Goal: Task Accomplishment & Management: Use online tool/utility

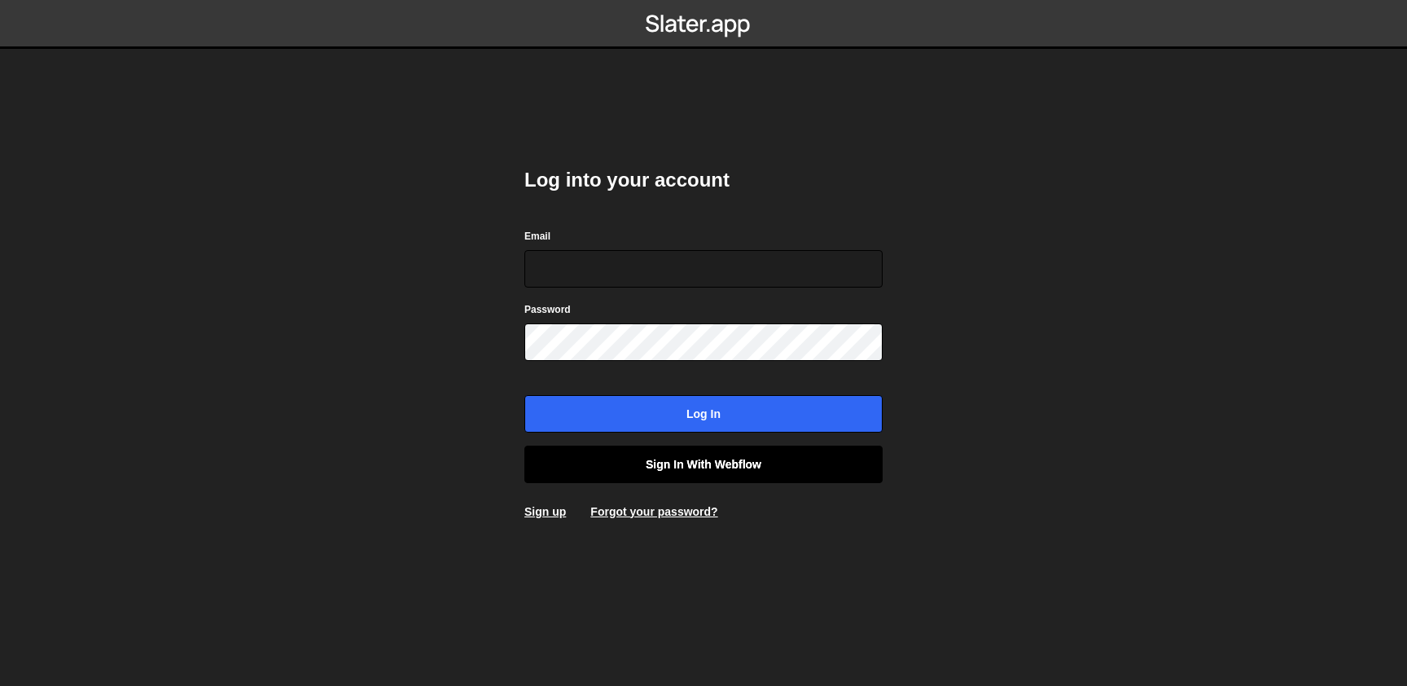
click at [753, 460] on link "Sign in with Webflow" at bounding box center [703, 463] width 358 height 37
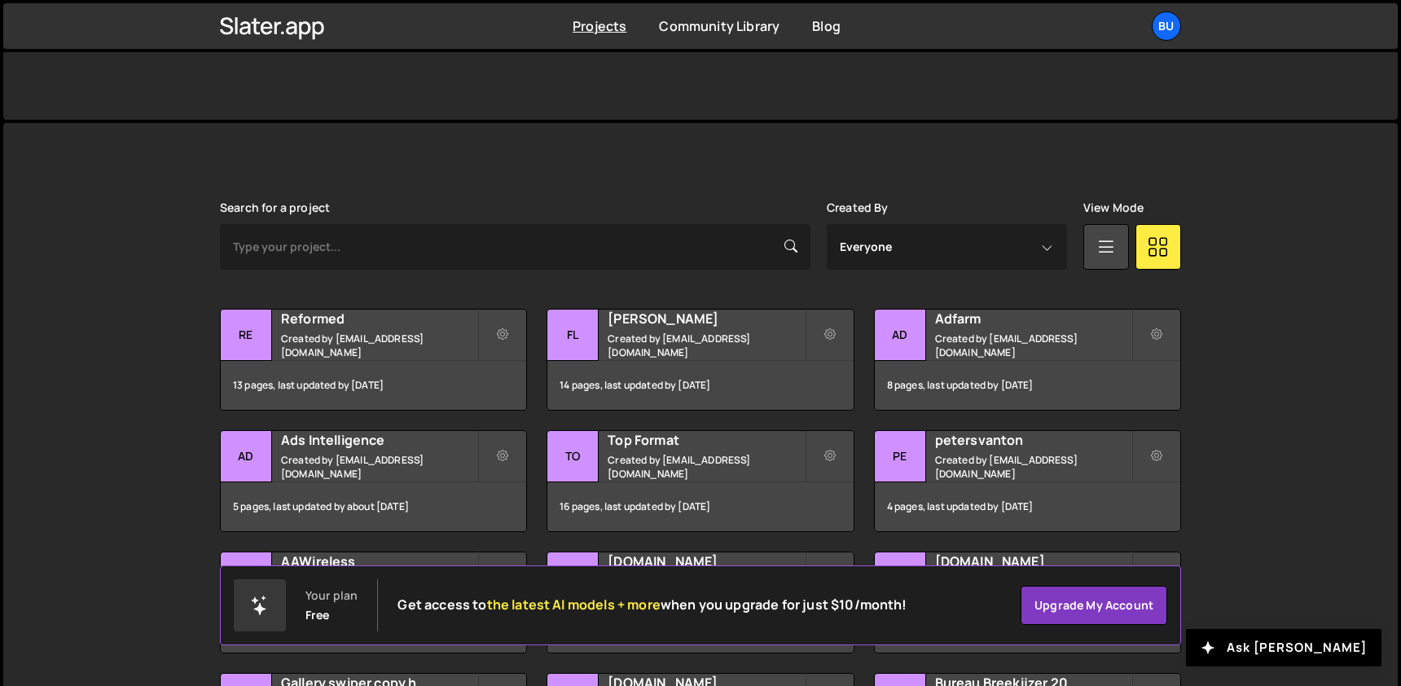
scroll to position [366, 0]
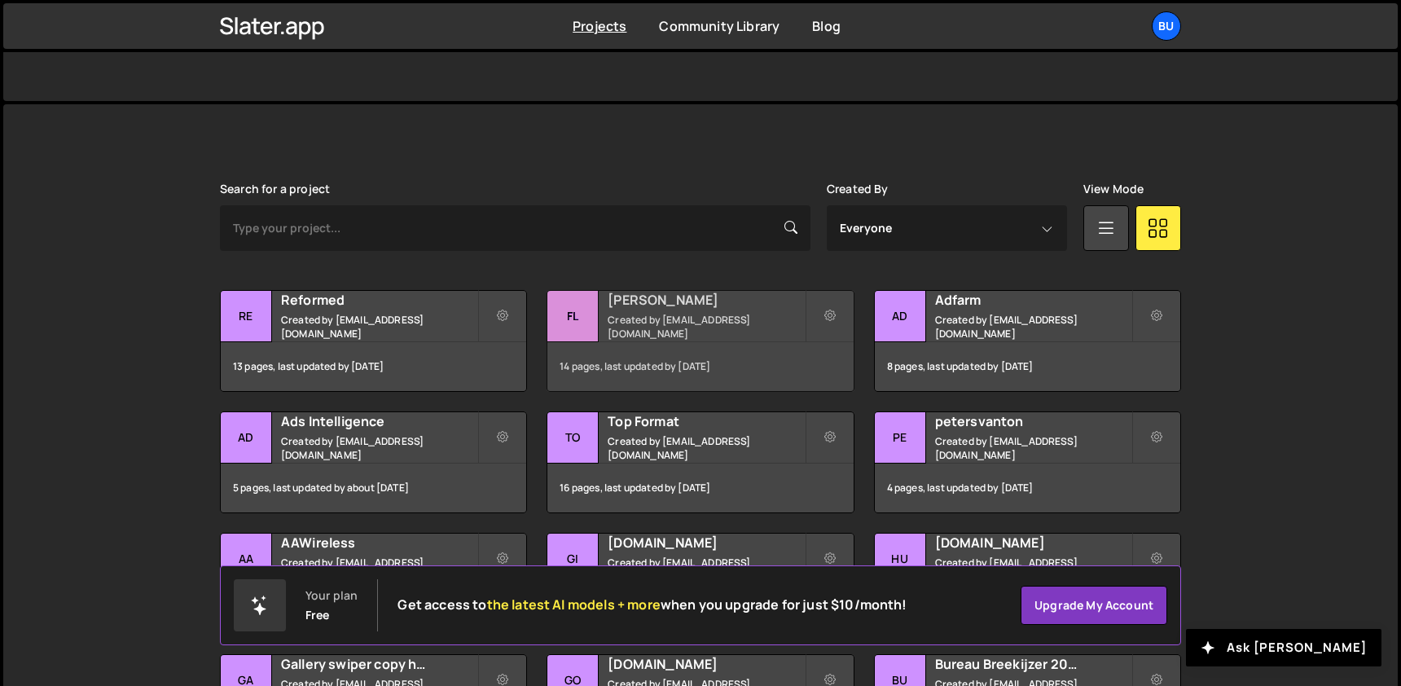
click at [721, 322] on small "Created by [EMAIL_ADDRESS][DOMAIN_NAME]" at bounding box center [705, 327] width 196 height 28
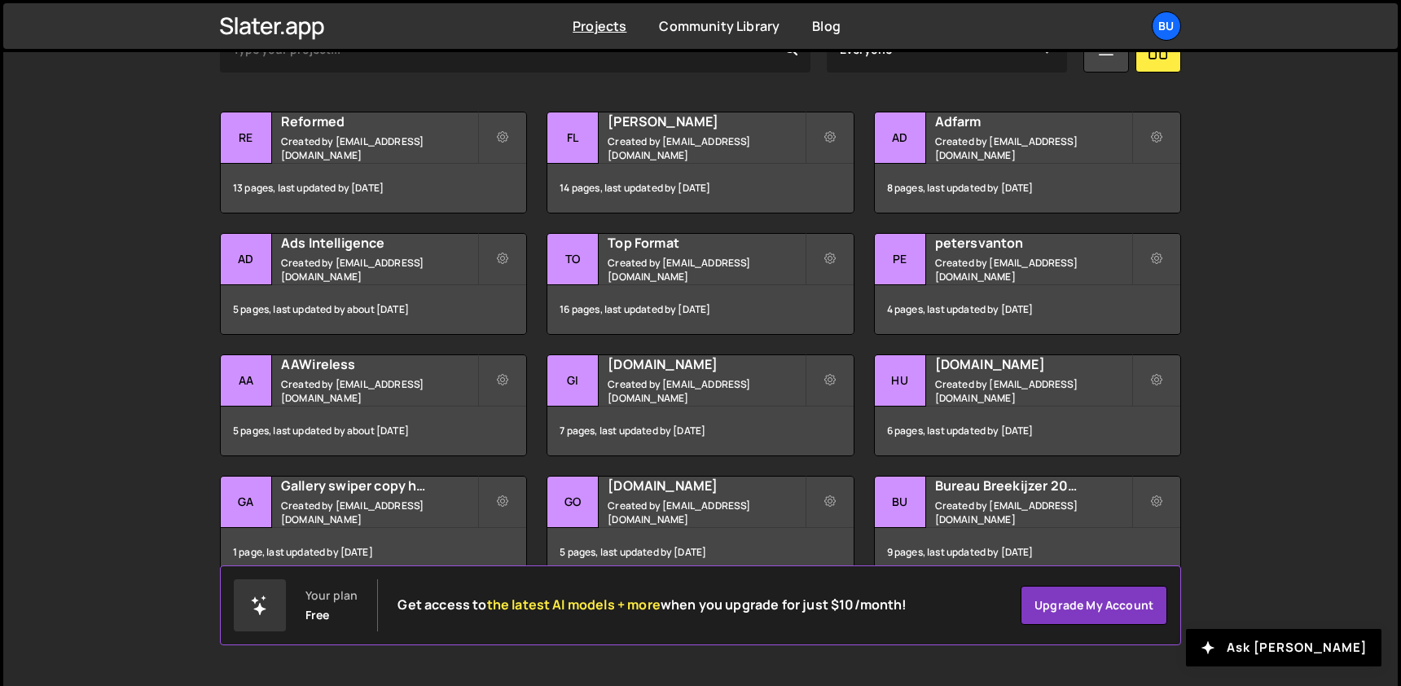
scroll to position [565, 0]
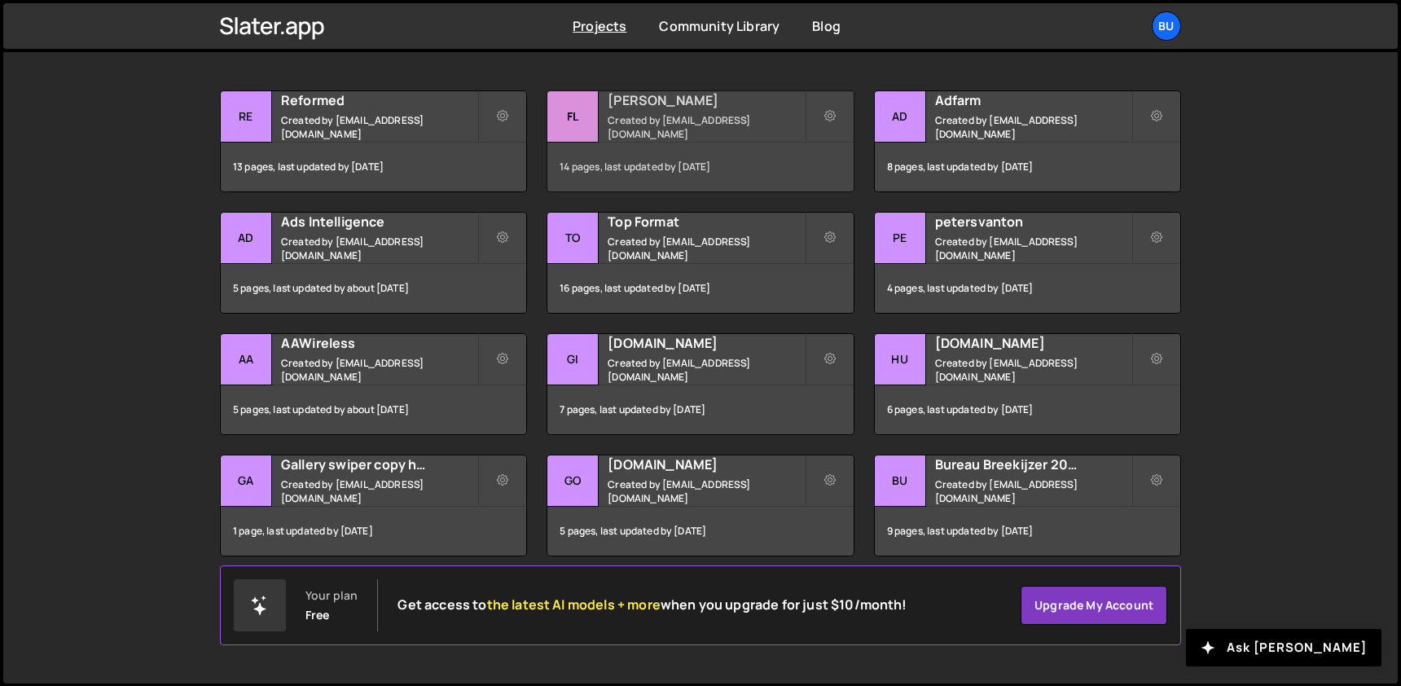
click at [671, 109] on h2 "[PERSON_NAME]" at bounding box center [705, 100] width 196 height 18
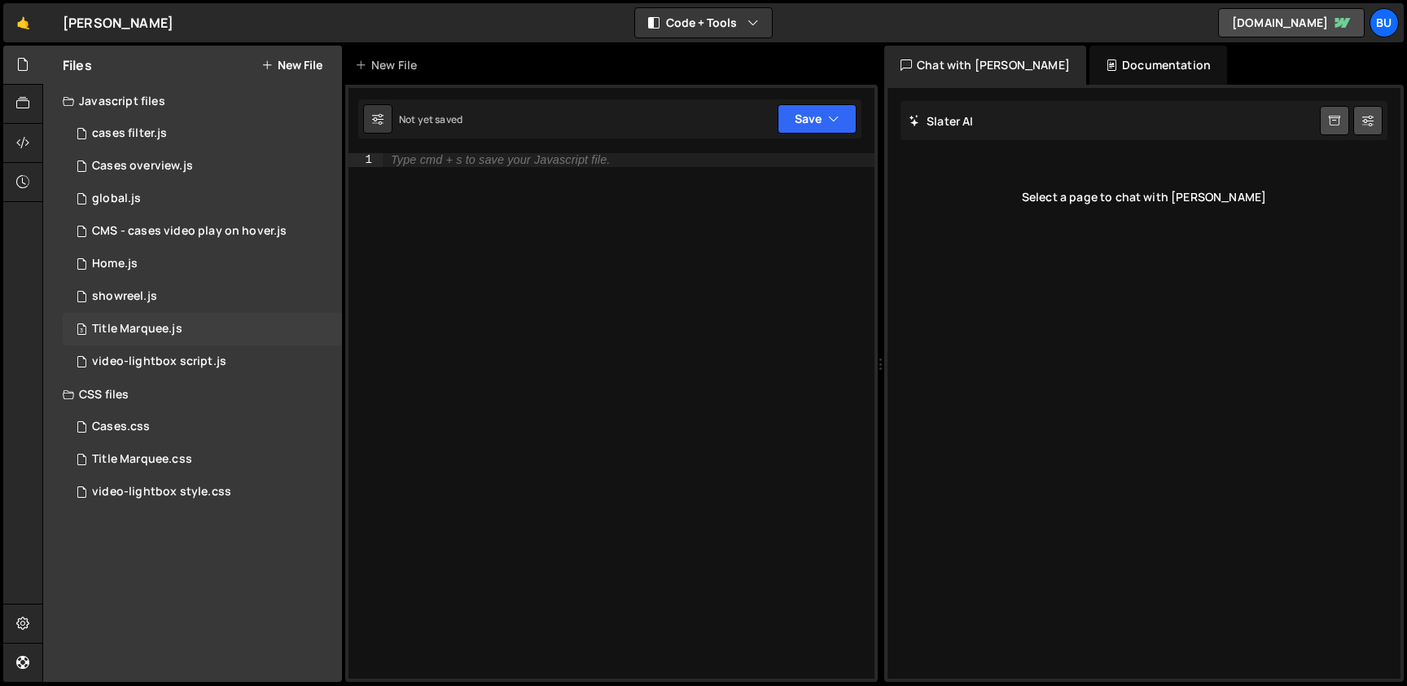
click at [223, 333] on div "3 Title Marquee.js 0" at bounding box center [202, 329] width 279 height 33
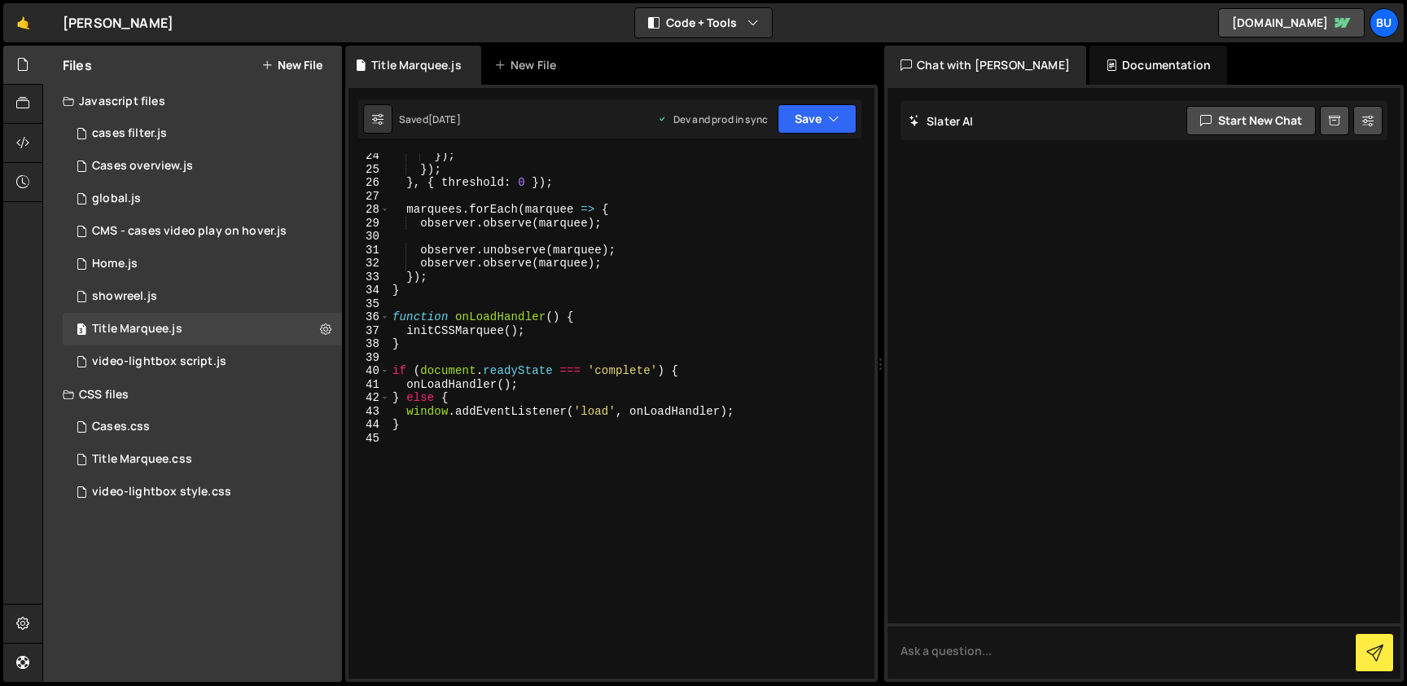
scroll to position [381, 0]
click at [265, 197] on div "1 global.js 0" at bounding box center [202, 198] width 279 height 33
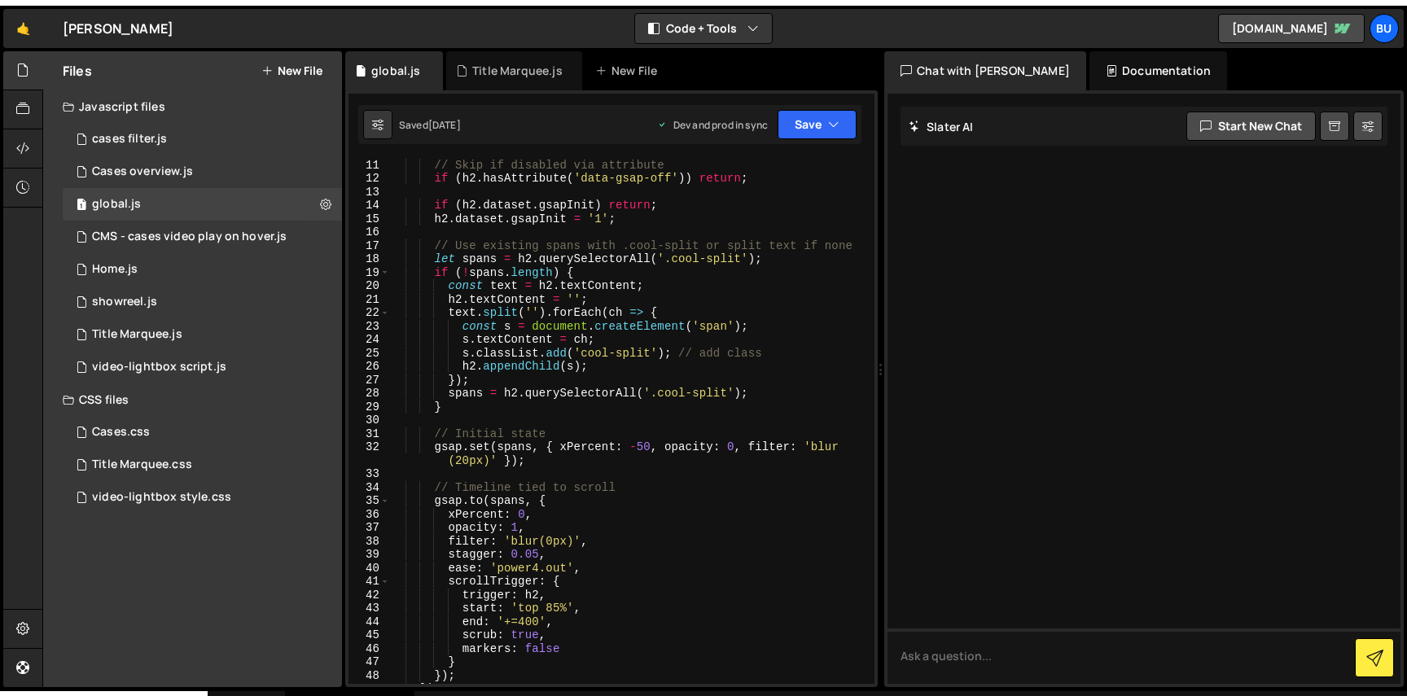
scroll to position [148, 0]
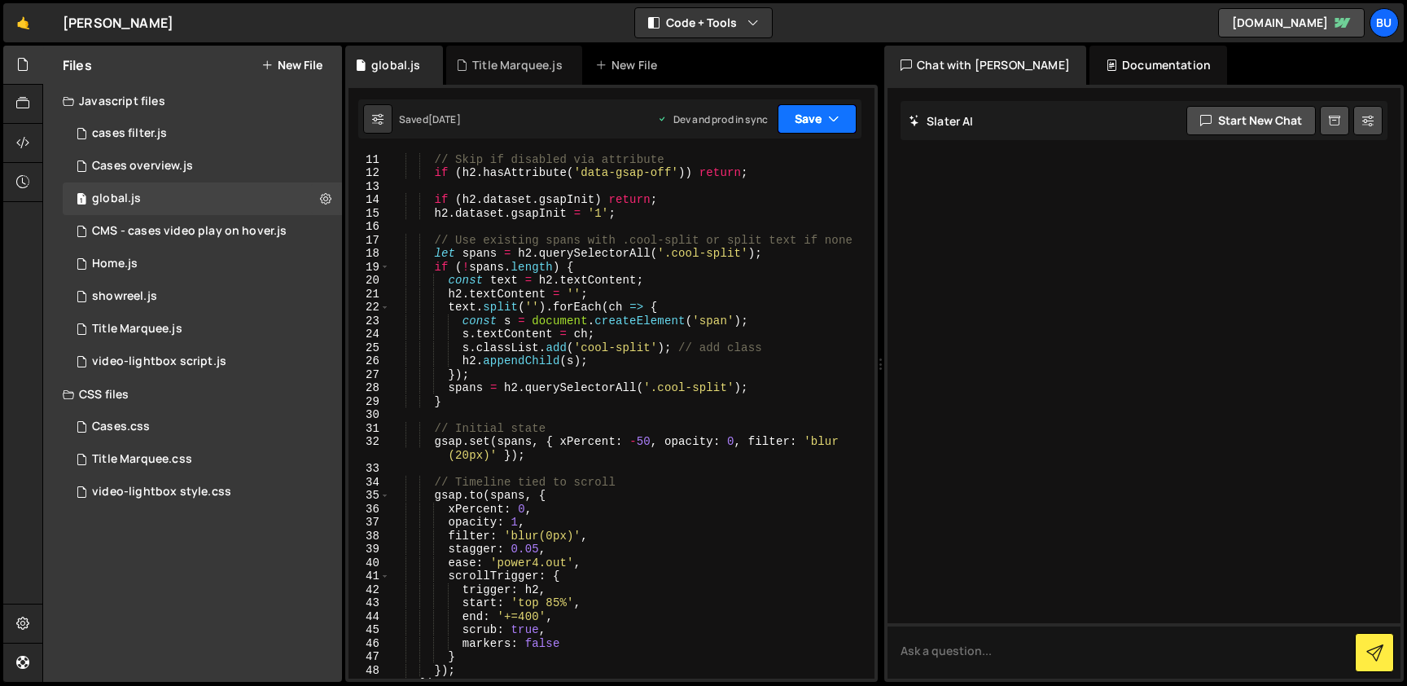
click at [835, 119] on icon "button" at bounding box center [833, 119] width 11 height 16
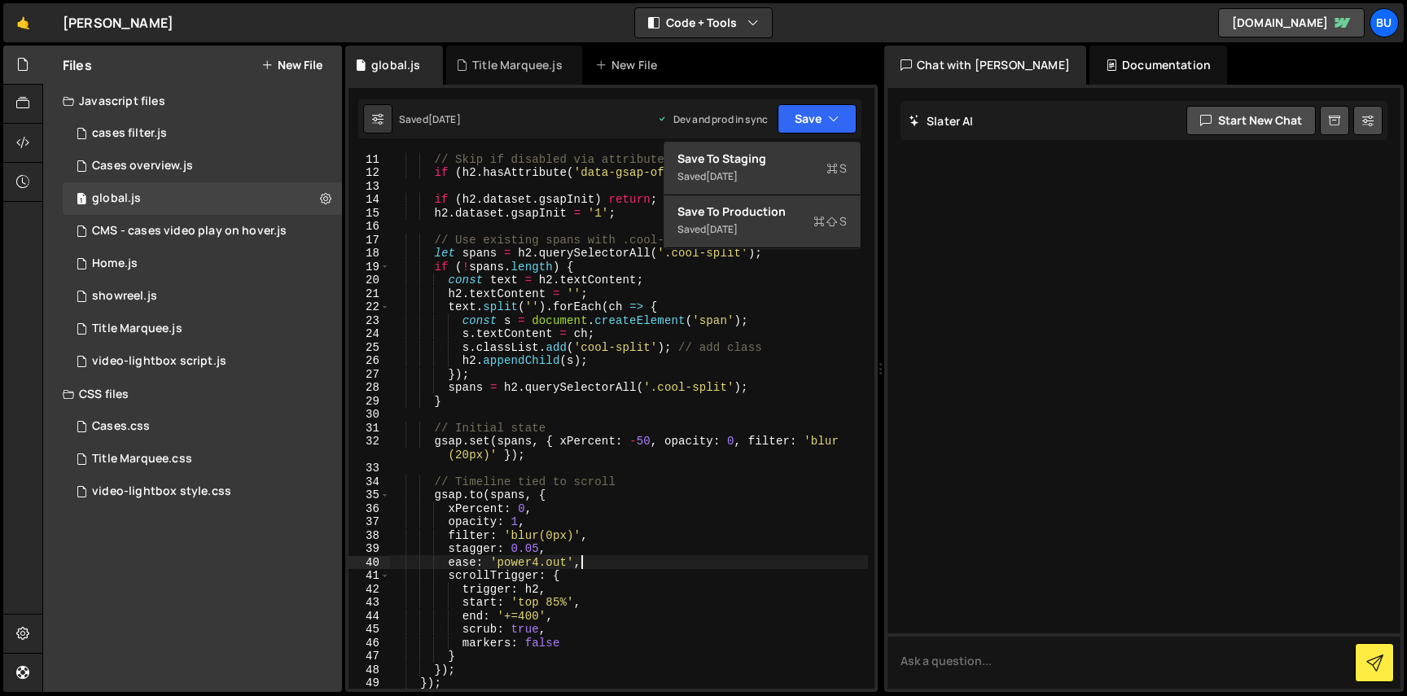
click at [579, 560] on div "// Skip if disabled via attribute if ( h2 . hasAttribute ( 'data-gsap-off' )) r…" at bounding box center [628, 433] width 479 height 563
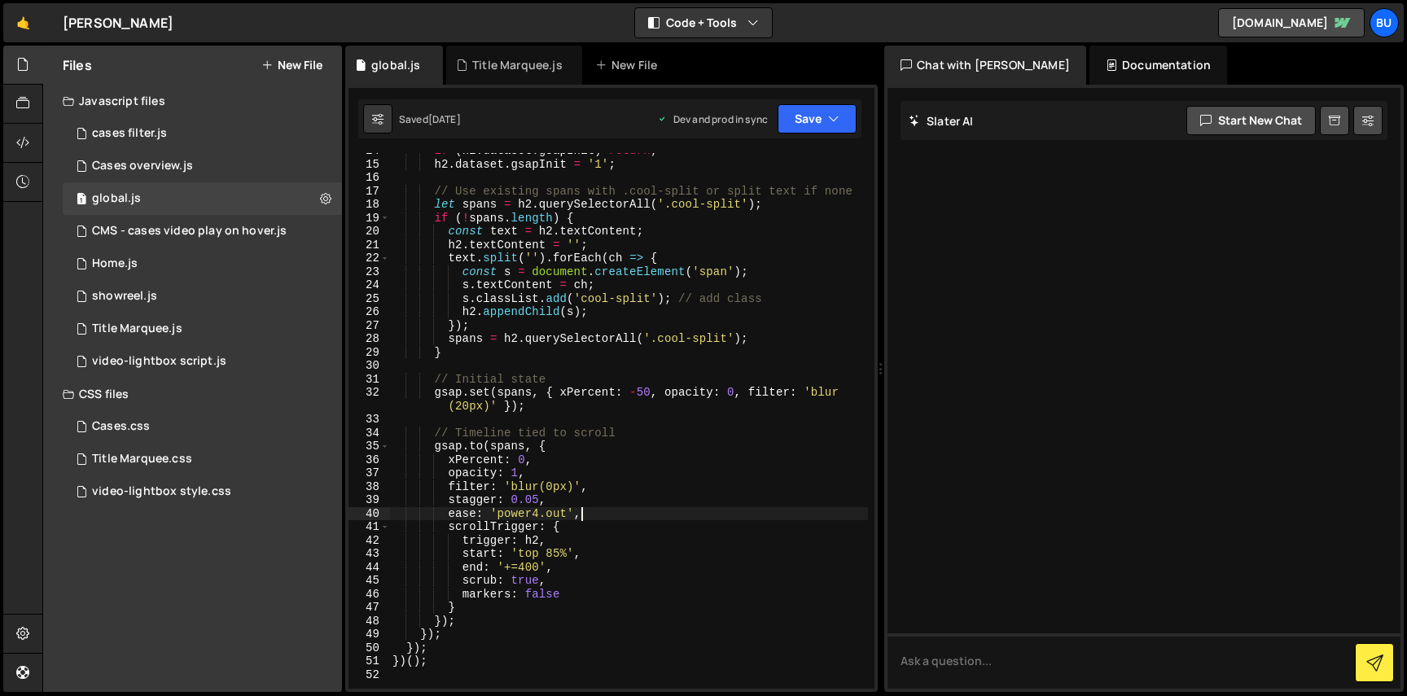
scroll to position [197, 0]
click at [525, 569] on div "if ( h2 . dataset . gsapInit ) return ; h2 . dataset . gsapInit = '1' ; // Use …" at bounding box center [628, 425] width 479 height 563
click at [737, 455] on div "if ( h2 . dataset . gsapInit ) return ; h2 . dataset . gsapInit = '1' ; // Use …" at bounding box center [628, 425] width 479 height 563
click at [834, 117] on icon "button" at bounding box center [833, 119] width 11 height 16
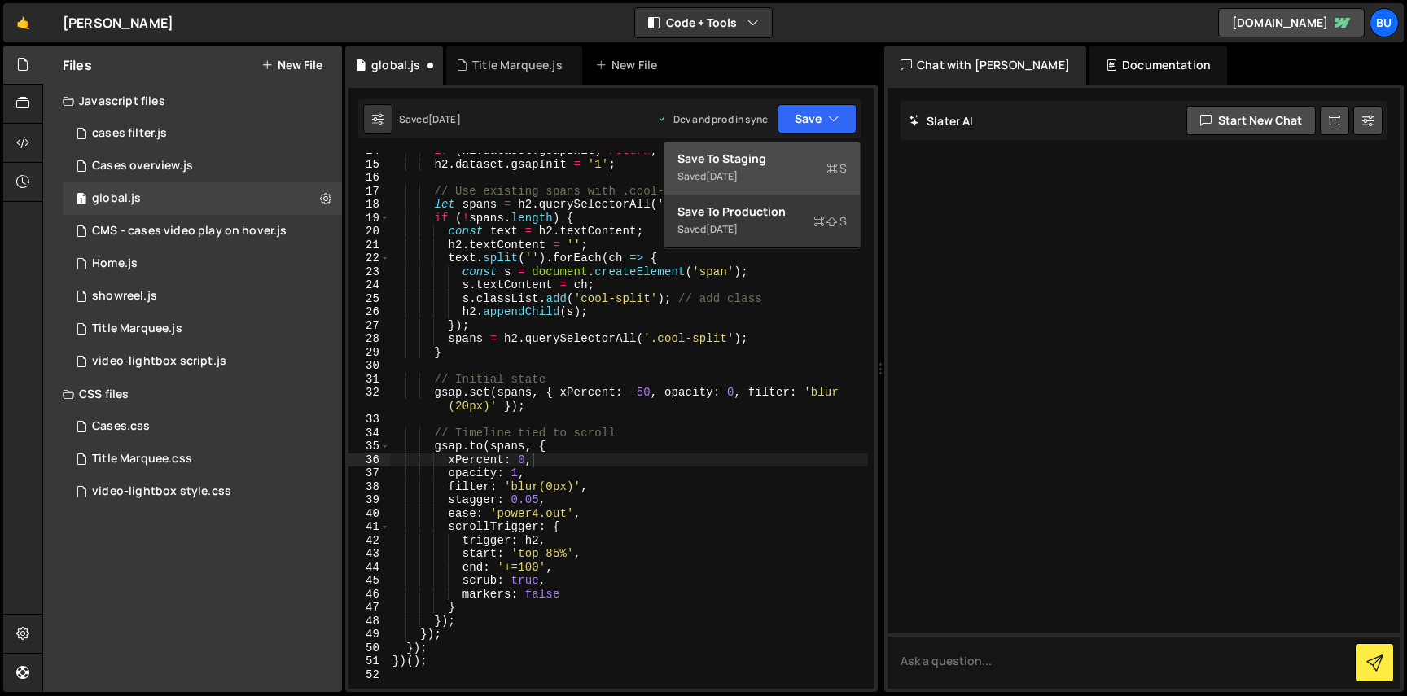
click at [778, 169] on div "Saved 1 week ago" at bounding box center [761, 177] width 169 height 20
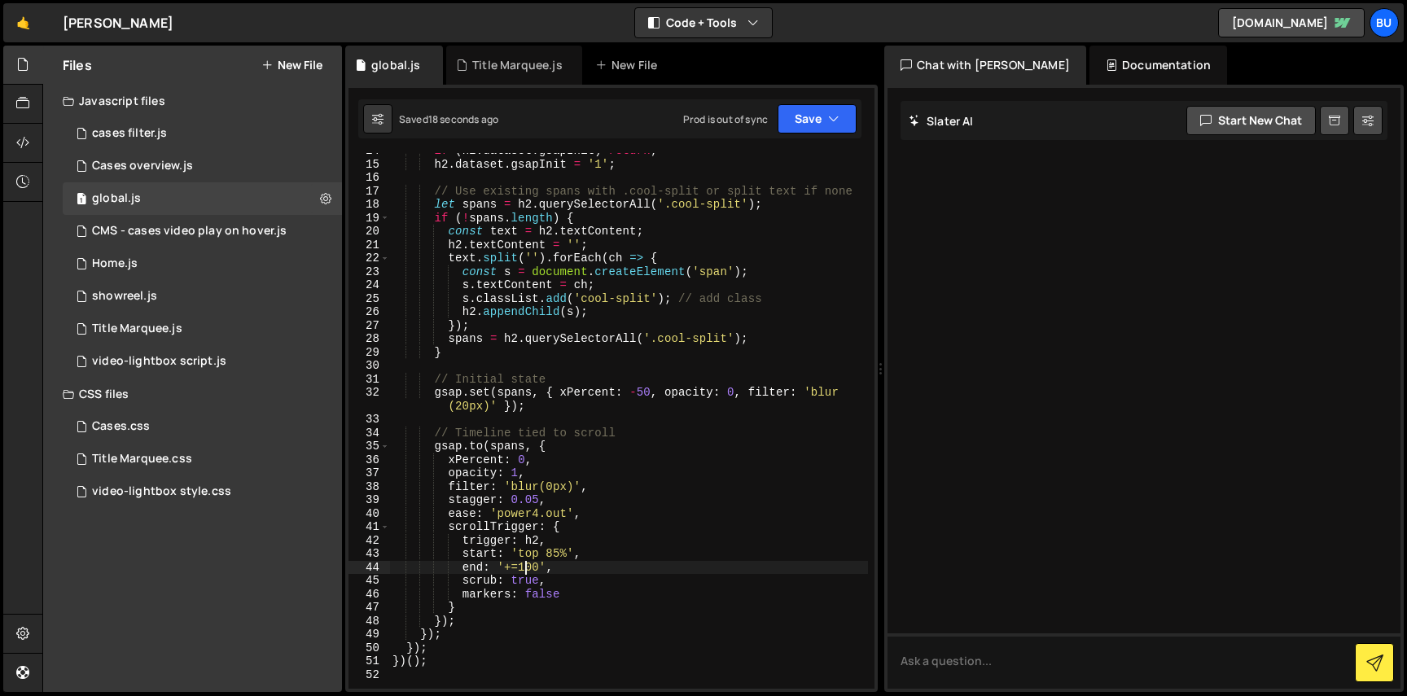
click at [525, 569] on div "if ( h2 . dataset . gsapInit ) return ; h2 . dataset . gsapInit = '1' ; // Use …" at bounding box center [628, 425] width 479 height 563
click at [651, 432] on div "if ( h2 . dataset . gsapInit ) return ; h2 . dataset . gsapInit = '1' ; // Use …" at bounding box center [628, 425] width 479 height 563
click at [807, 122] on button "Save" at bounding box center [817, 118] width 79 height 29
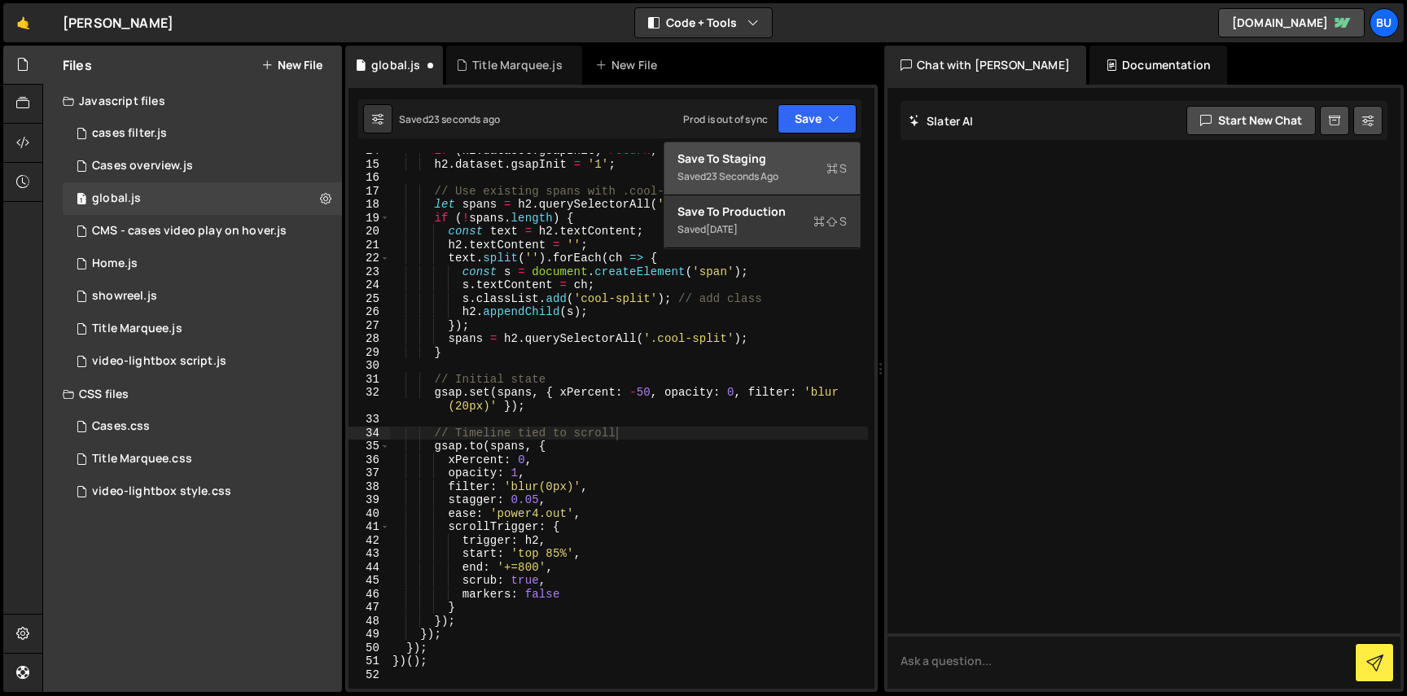
click at [777, 173] on div "23 seconds ago" at bounding box center [742, 176] width 72 height 14
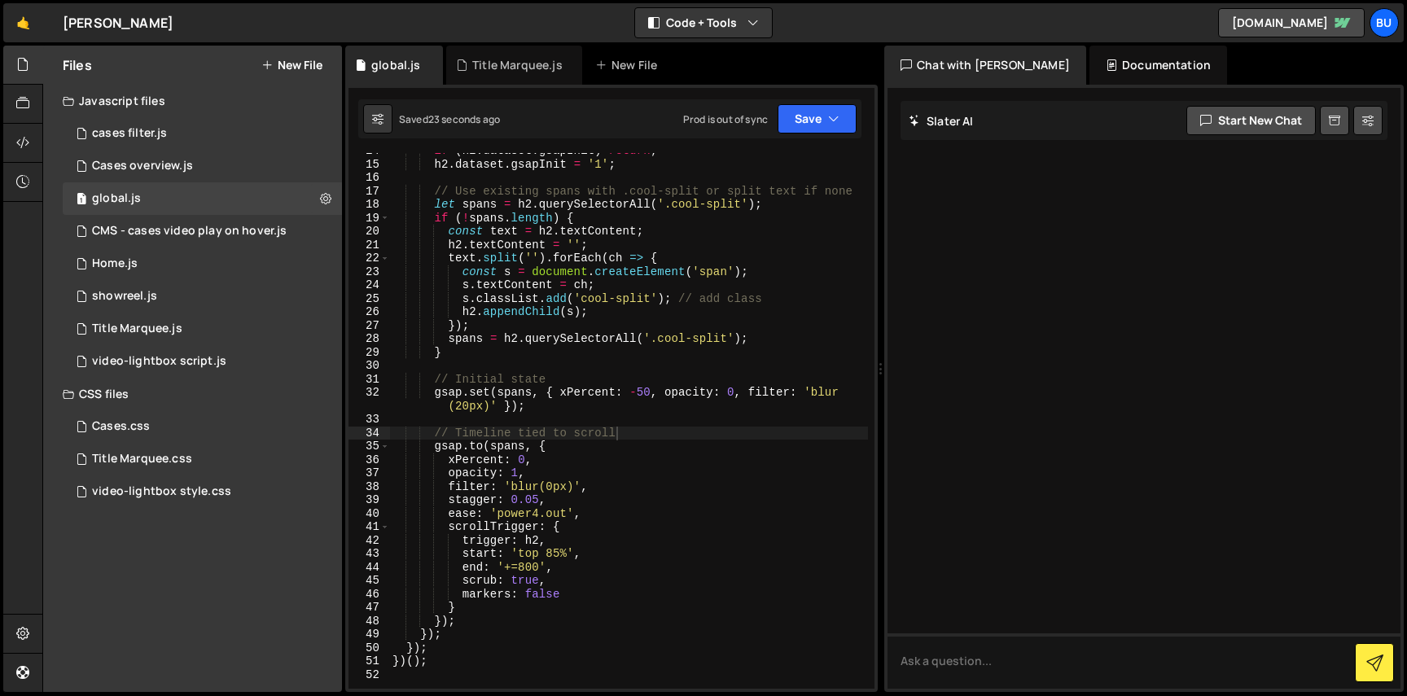
click at [524, 571] on div "if ( h2 . dataset . gsapInit ) return ; h2 . dataset . gsapInit = '1' ; // Use …" at bounding box center [628, 425] width 479 height 563
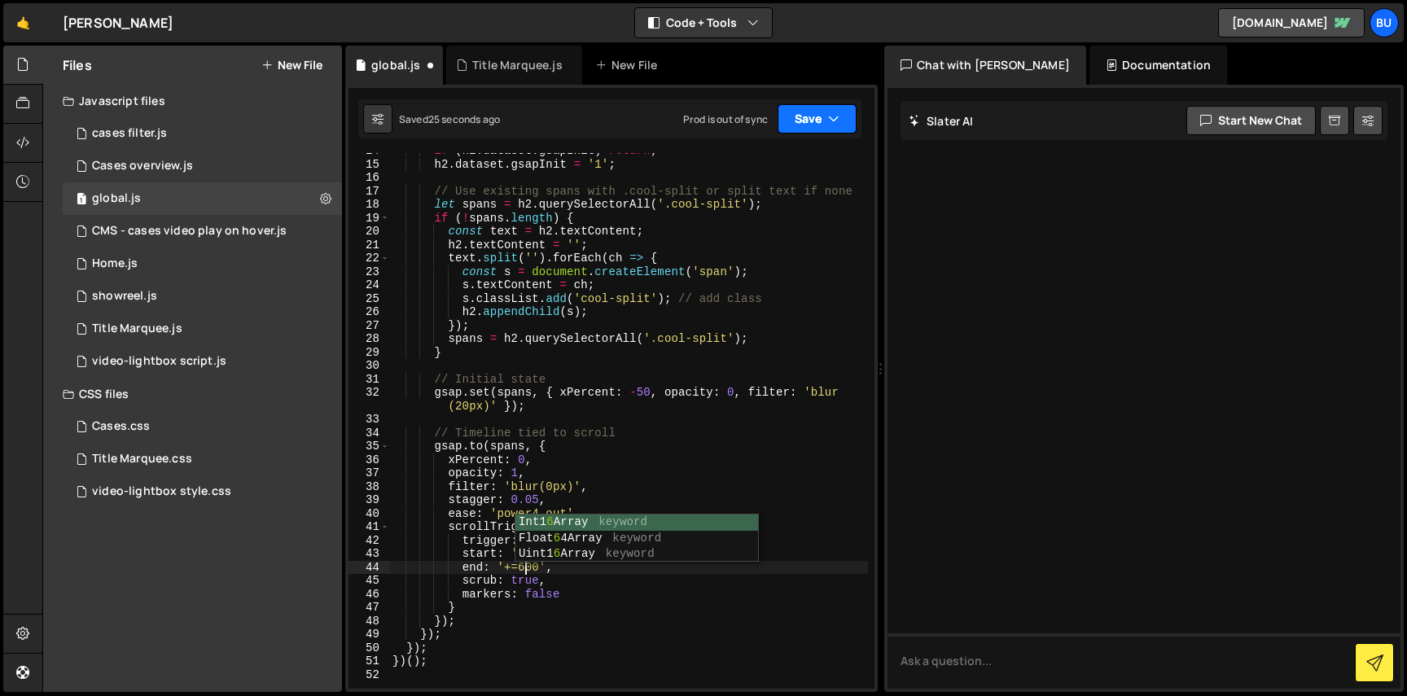
type textarea "end: '+=600',"
click at [815, 122] on button "Save" at bounding box center [817, 118] width 79 height 29
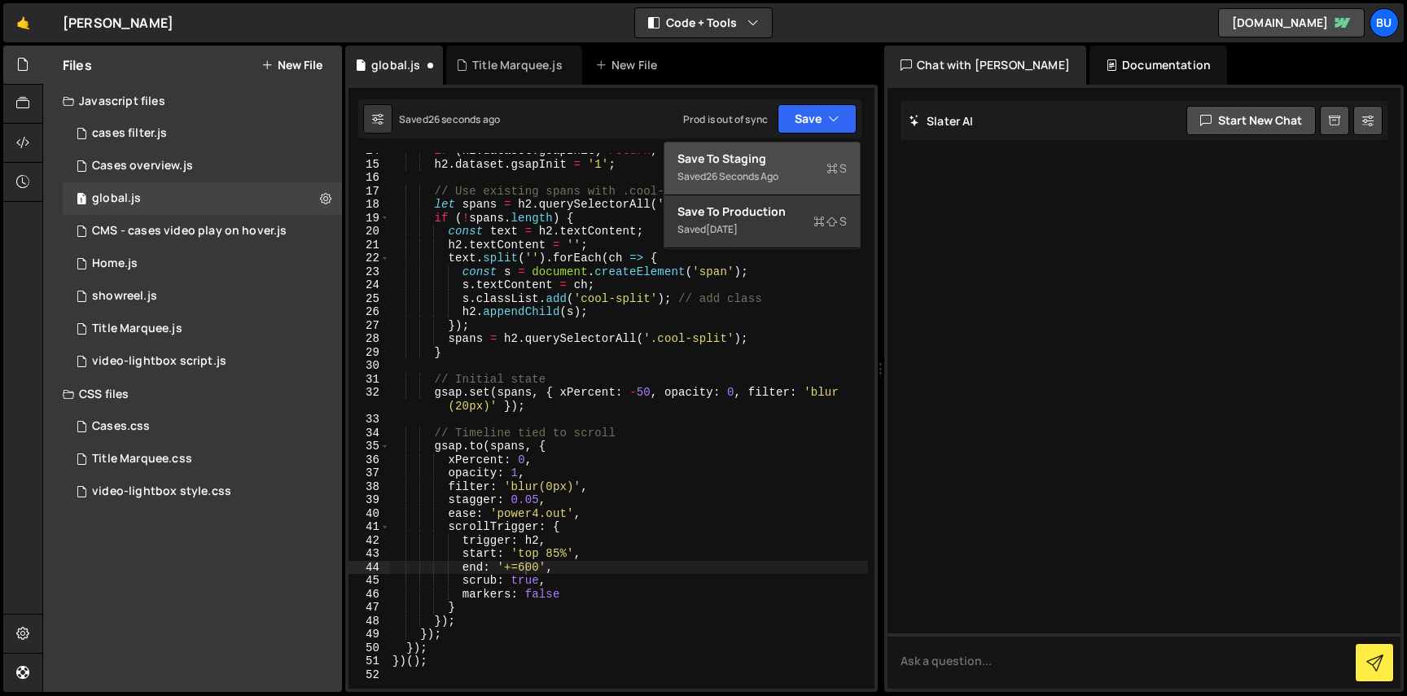
click at [784, 156] on div "Save to Staging S" at bounding box center [761, 159] width 169 height 16
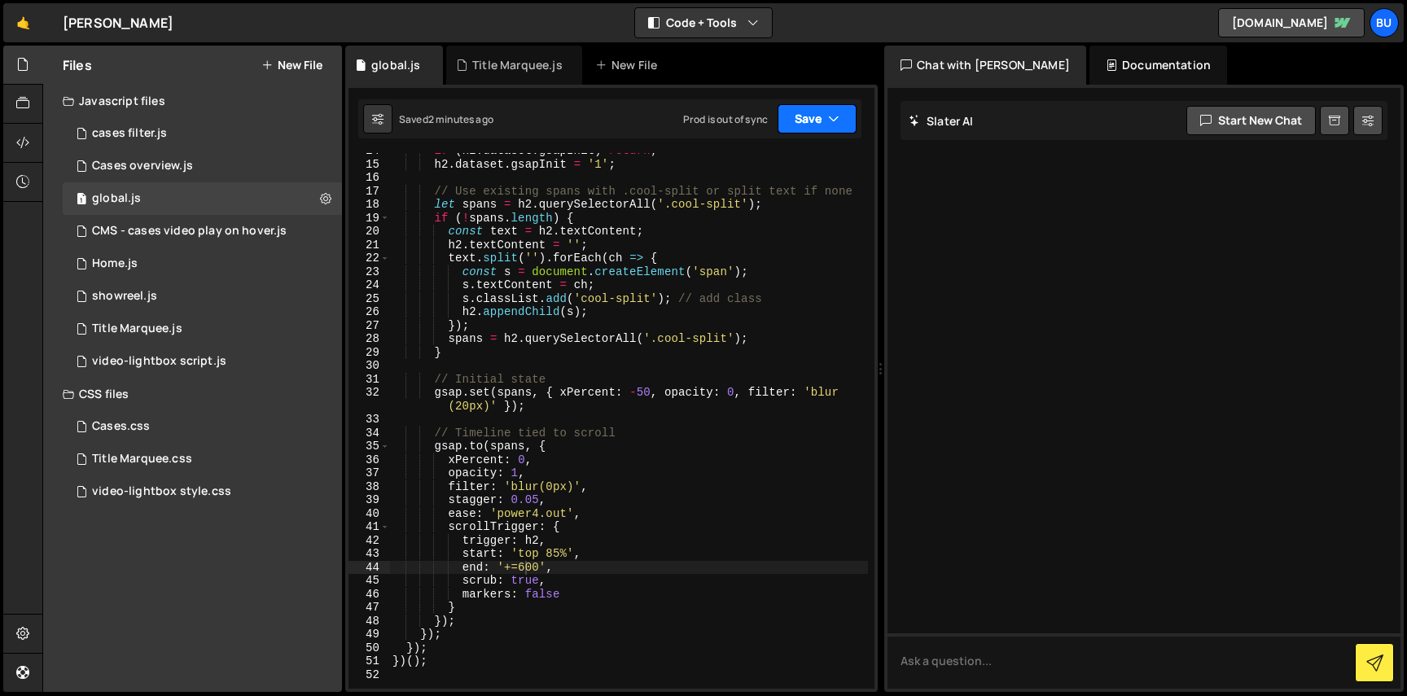
click at [832, 125] on icon "button" at bounding box center [833, 119] width 11 height 16
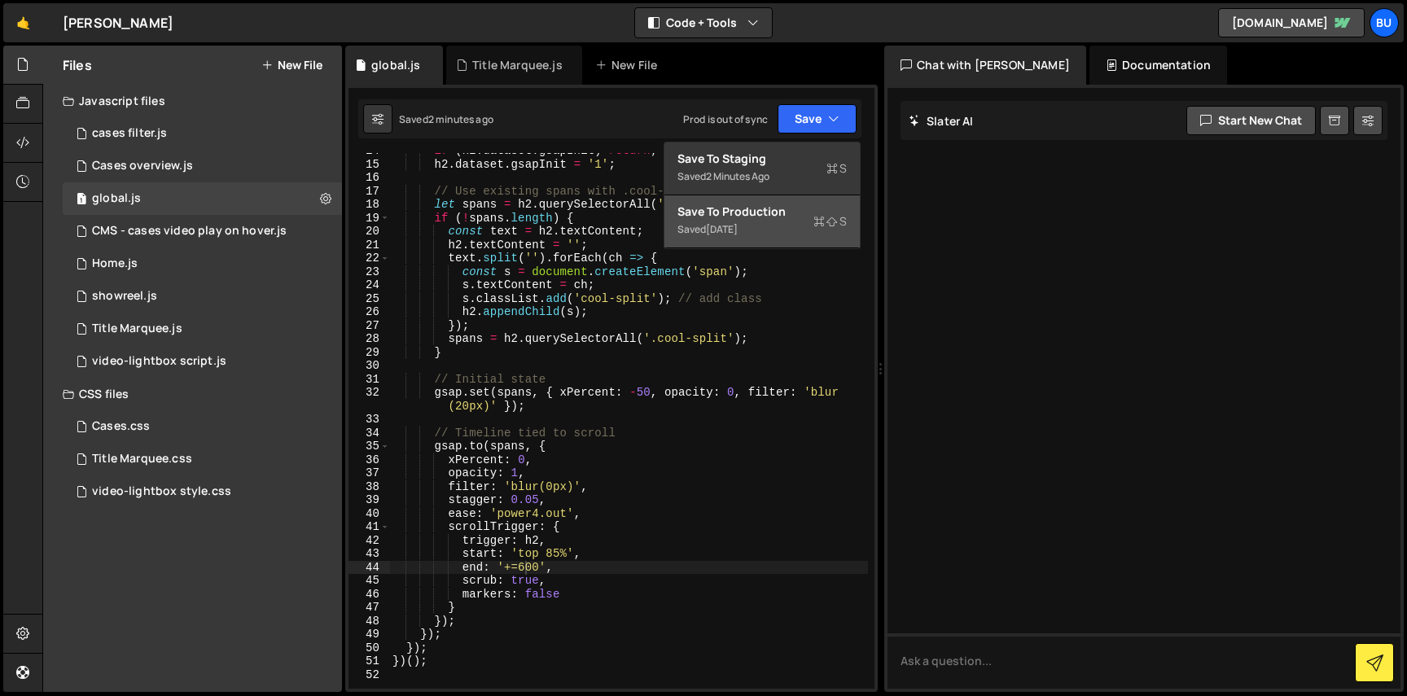
click at [784, 217] on div "Save to Production S" at bounding box center [761, 212] width 169 height 16
